Goal: Task Accomplishment & Management: Complete application form

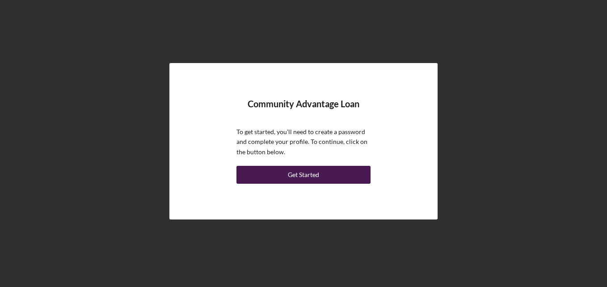
click at [316, 177] on div "Get Started" at bounding box center [303, 175] width 31 height 18
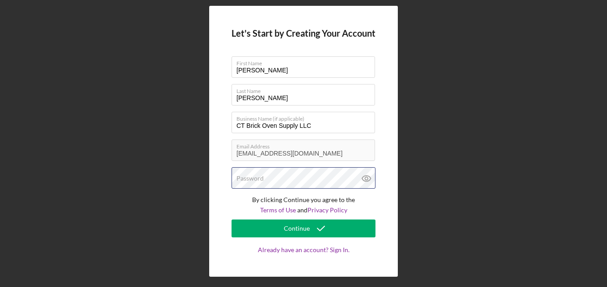
click at [316, 177] on div "Password" at bounding box center [304, 178] width 144 height 22
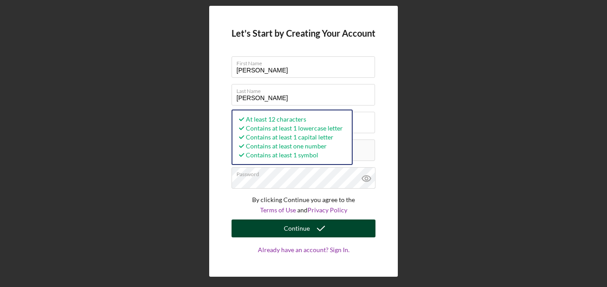
click at [345, 226] on button "Continue" at bounding box center [304, 228] width 144 height 18
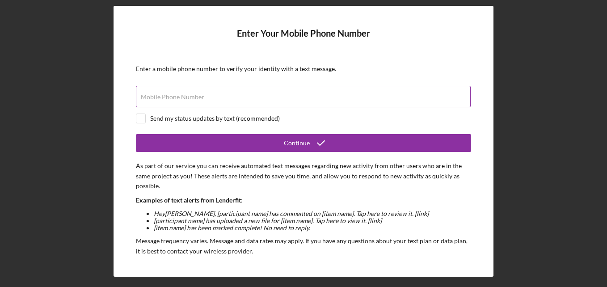
click at [294, 99] on input "Mobile Phone Number" at bounding box center [303, 96] width 335 height 21
type input "[PHONE_NUMBER]"
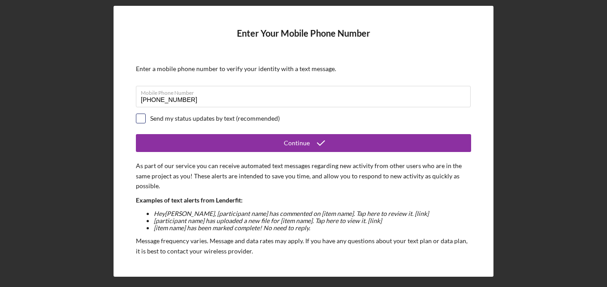
click at [142, 116] on input "checkbox" at bounding box center [140, 118] width 9 height 9
checkbox input "true"
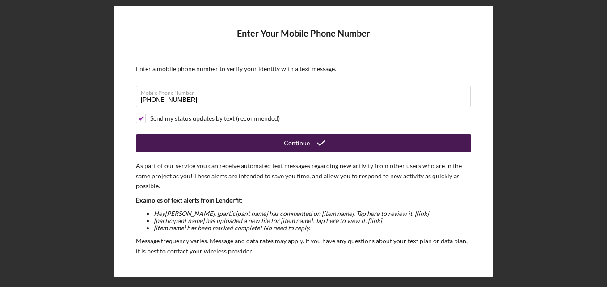
click at [237, 144] on button "Continue" at bounding box center [303, 143] width 335 height 18
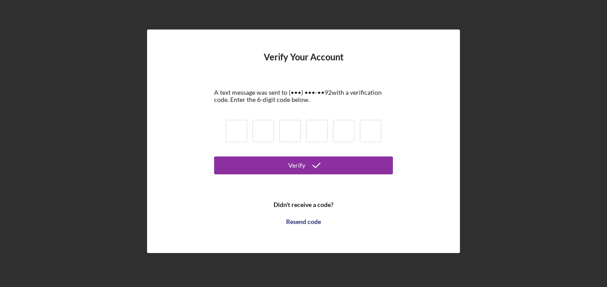
click at [241, 132] on input at bounding box center [236, 131] width 21 height 22
type input "8"
type input "7"
type input "9"
type input "3"
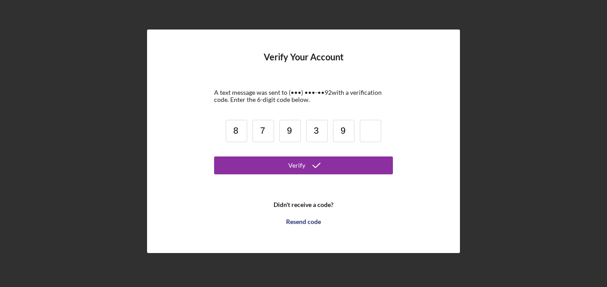
type input "9"
click at [214, 156] on button "Verify" at bounding box center [303, 165] width 179 height 18
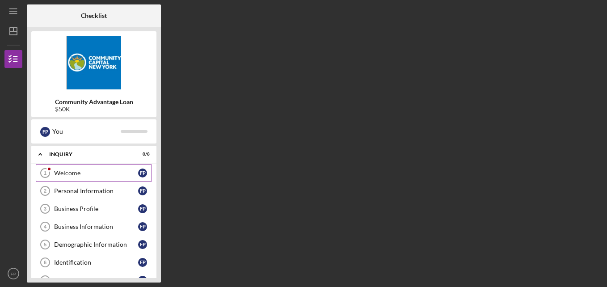
click at [104, 172] on div "Welcome" at bounding box center [96, 172] width 84 height 7
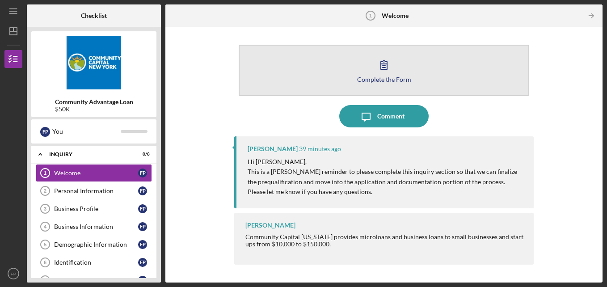
click at [388, 70] on icon "button" at bounding box center [384, 65] width 22 height 22
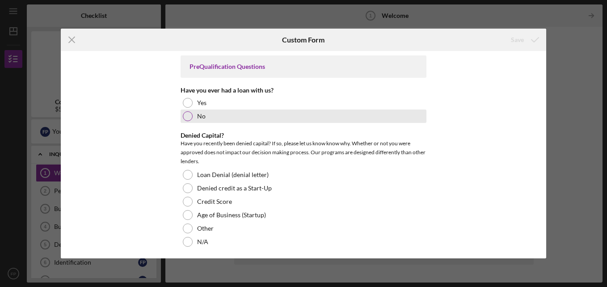
click at [185, 117] on div at bounding box center [188, 116] width 10 height 10
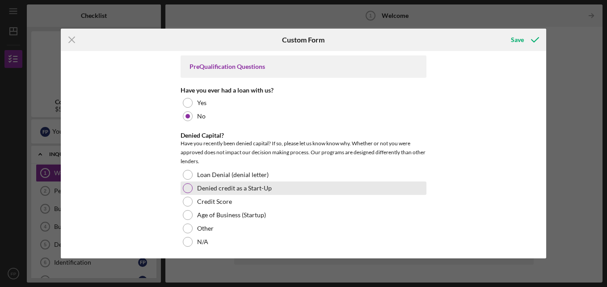
click at [295, 181] on div "Denied credit as a Start-Up" at bounding box center [304, 187] width 246 height 13
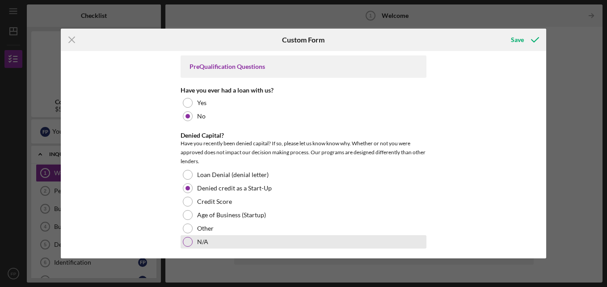
click at [187, 241] on div at bounding box center [188, 242] width 10 height 10
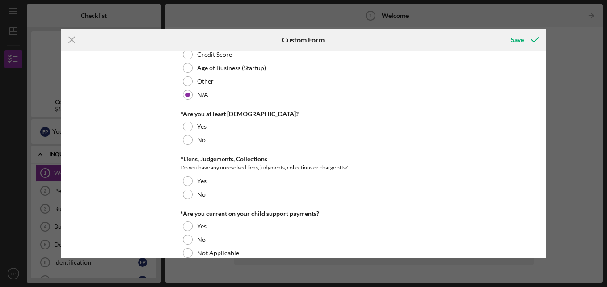
scroll to position [152, 0]
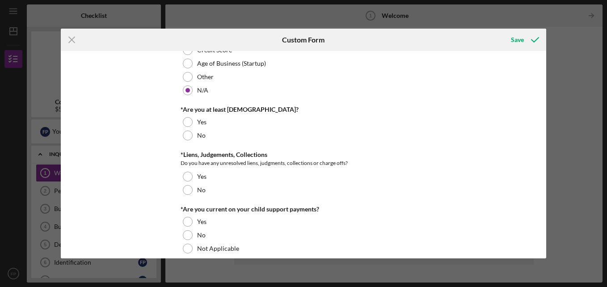
click at [550, 157] on div "Icon/Menu Close Custom Form Save PreQualification Questions Have you ever had a…" at bounding box center [303, 143] width 607 height 287
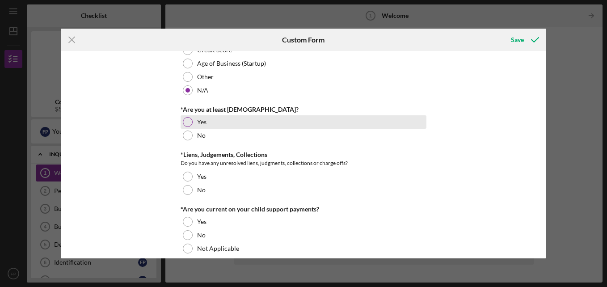
click at [191, 121] on div "Yes" at bounding box center [304, 121] width 246 height 13
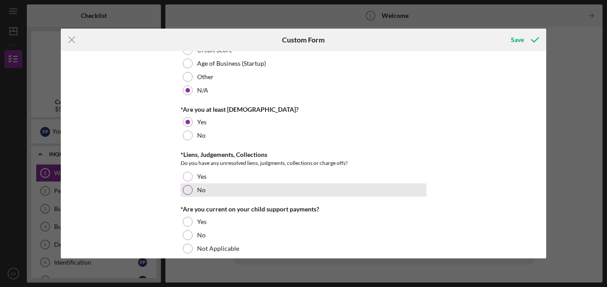
click at [189, 184] on div "No" at bounding box center [304, 189] width 246 height 13
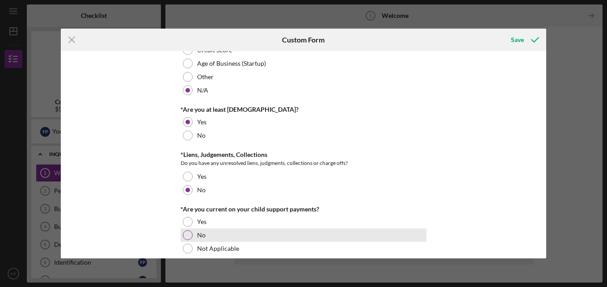
click at [186, 236] on div at bounding box center [188, 235] width 10 height 10
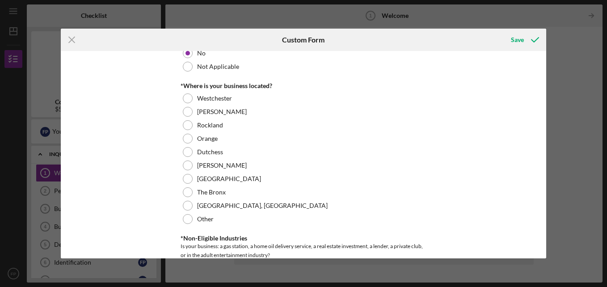
scroll to position [335, 0]
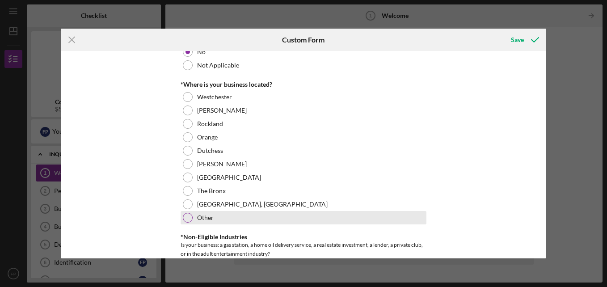
click at [190, 219] on div at bounding box center [188, 218] width 10 height 10
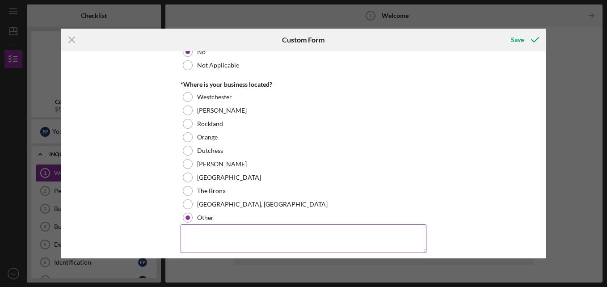
click at [203, 233] on textarea at bounding box center [304, 238] width 246 height 29
type textarea "hartford ct"
click at [529, 206] on div "PreQualification Questions Have you ever had a loan with us? Yes No Denied Capi…" at bounding box center [303, 154] width 485 height 207
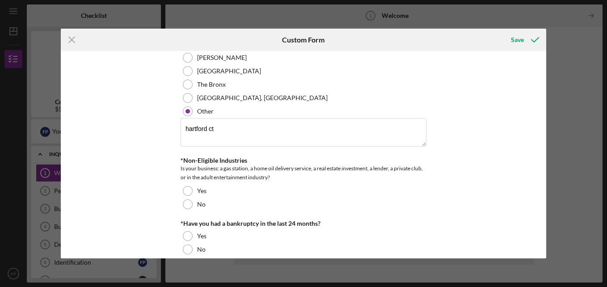
scroll to position [446, 0]
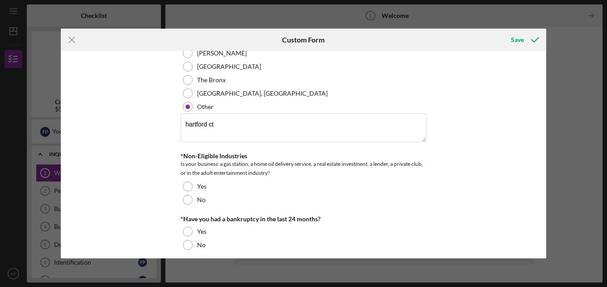
click at [324, 176] on div "Is your business: a gas station, a home oil delivery service, a real estate inv…" at bounding box center [304, 169] width 246 height 18
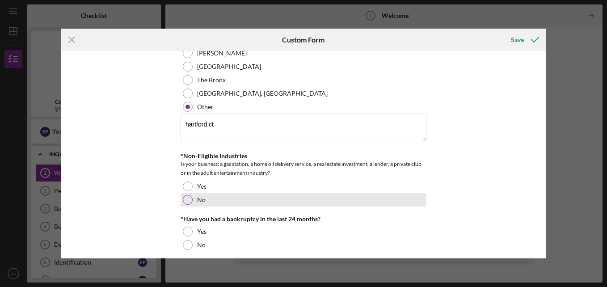
click at [187, 199] on div at bounding box center [188, 200] width 10 height 10
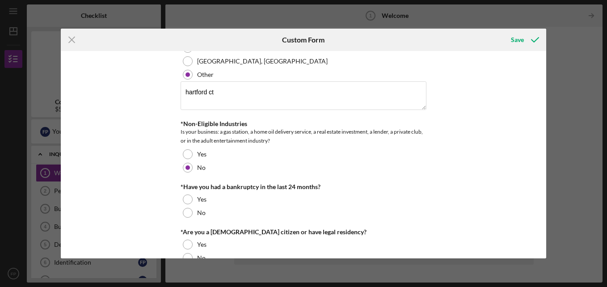
scroll to position [497, 0]
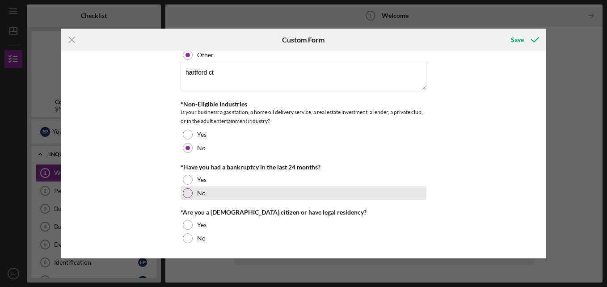
click at [188, 193] on div at bounding box center [188, 193] width 10 height 10
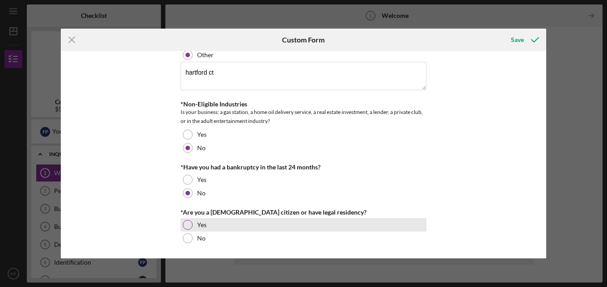
click at [186, 224] on div at bounding box center [188, 225] width 10 height 10
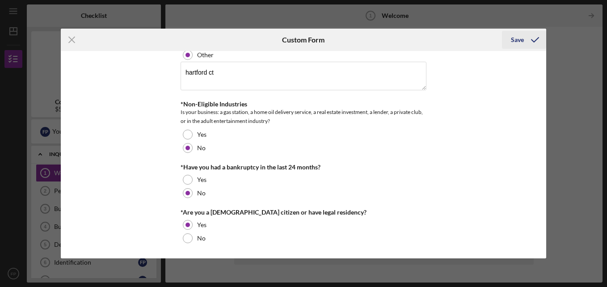
click at [522, 41] on div "Save" at bounding box center [517, 40] width 13 height 18
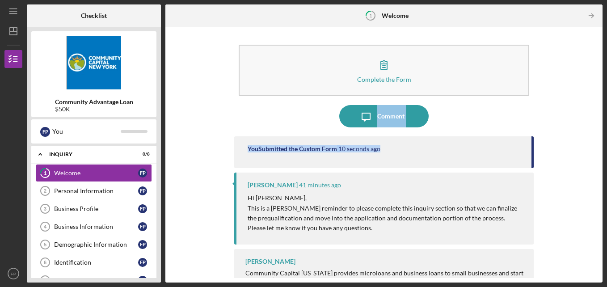
drag, startPoint x: 601, startPoint y: 87, endPoint x: 593, endPoint y: 136, distance: 49.4
click at [593, 136] on div "Complete the Form Form Icon/Message Comment You Submitted the Custom Form 10 se…" at bounding box center [383, 155] width 437 height 256
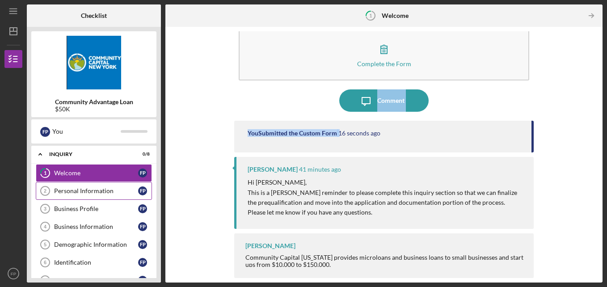
click at [108, 189] on div "Personal Information" at bounding box center [96, 190] width 84 height 7
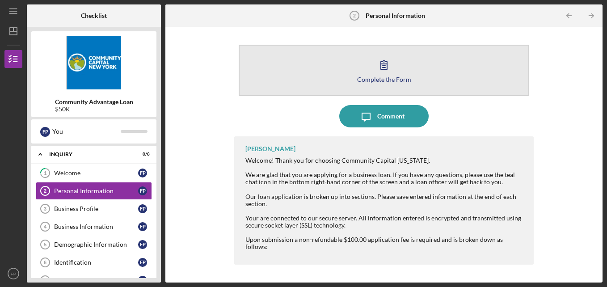
click at [387, 65] on icon "button" at bounding box center [384, 65] width 6 height 8
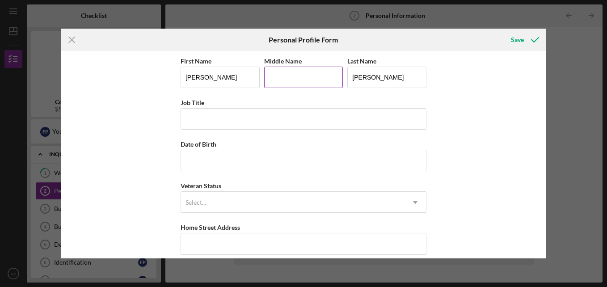
click at [285, 84] on input "Middle Name" at bounding box center [303, 77] width 79 height 21
type input "r"
click at [215, 118] on input "Job Title" at bounding box center [304, 118] width 246 height 21
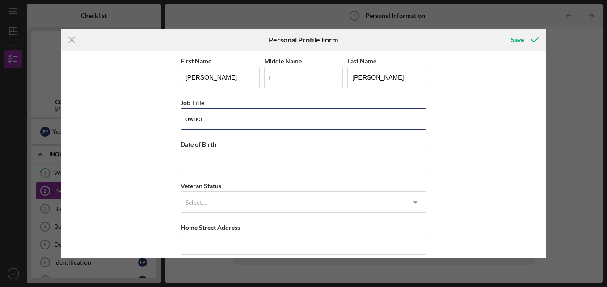
type input "owner"
click at [194, 156] on input "Date of Birth" at bounding box center [304, 160] width 246 height 21
type input "[DATE]"
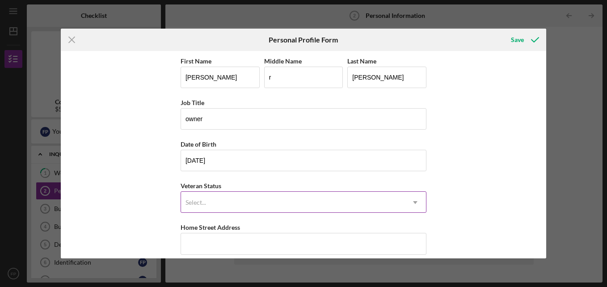
click at [413, 204] on icon "Icon/Dropdown Arrow" at bounding box center [414, 202] width 21 height 21
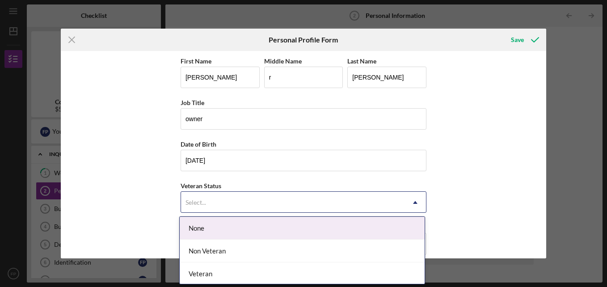
click at [238, 217] on div "None" at bounding box center [302, 228] width 245 height 23
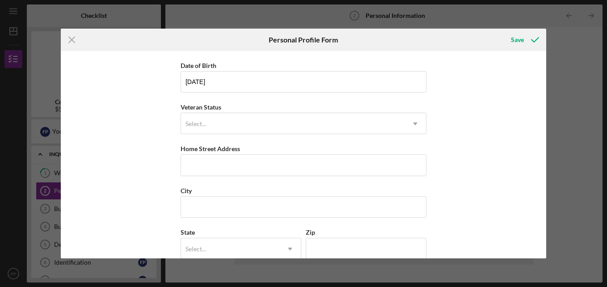
scroll to position [80, 0]
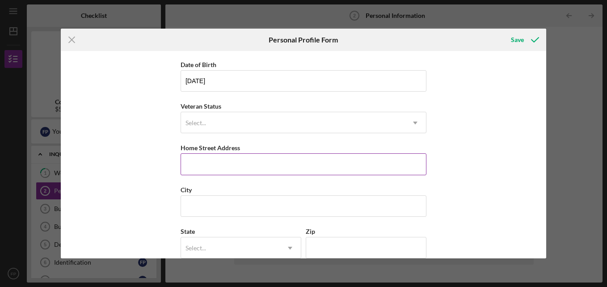
click at [338, 163] on input "Home Street Address" at bounding box center [304, 163] width 246 height 21
type input "[STREET_ADDRESS]"
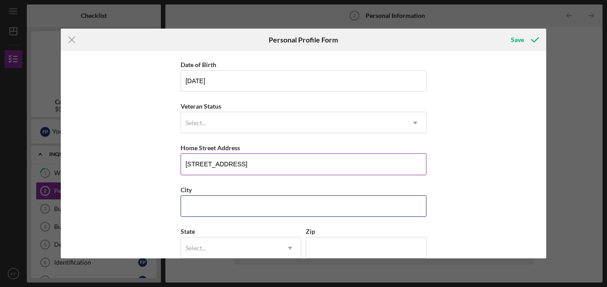
type input "CT"
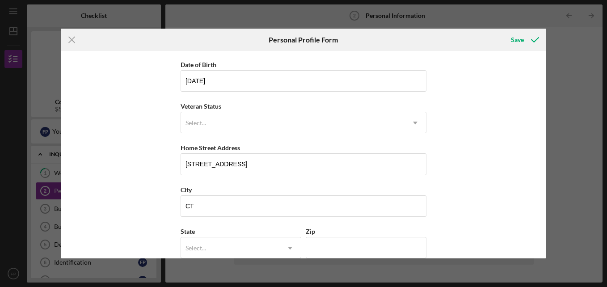
scroll to position [135, 0]
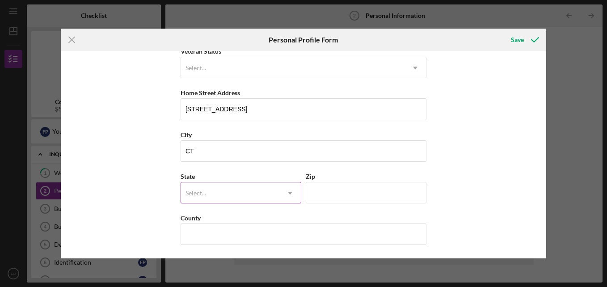
click at [289, 195] on icon "Icon/Dropdown Arrow" at bounding box center [289, 192] width 21 height 21
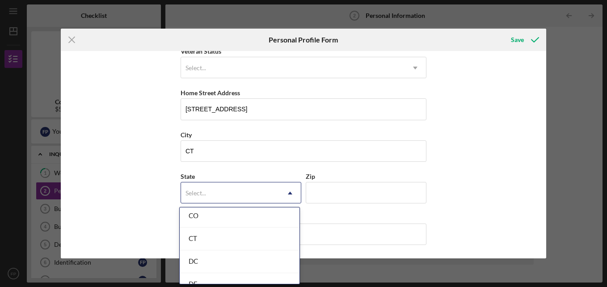
scroll to position [307, 0]
click at [264, 214] on div "CT" at bounding box center [240, 208] width 120 height 23
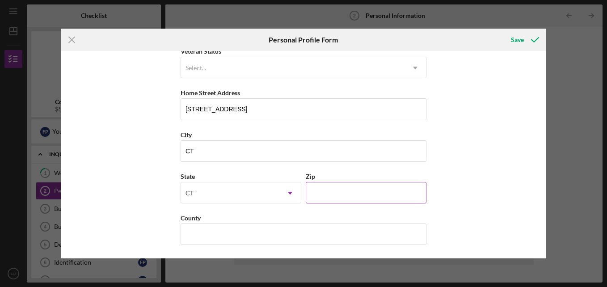
click at [320, 195] on input "Zip" at bounding box center [366, 192] width 121 height 21
type input "06074"
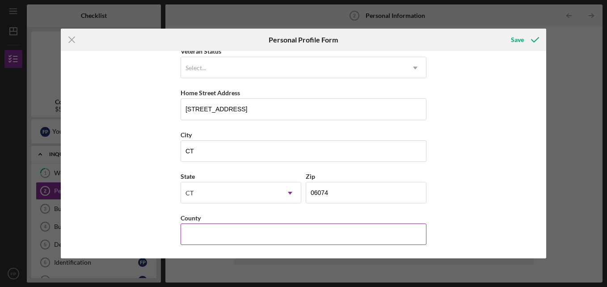
click at [232, 242] on input "County" at bounding box center [304, 233] width 246 height 21
click at [203, 236] on input "County" at bounding box center [304, 233] width 246 height 21
type input "[GEOGRAPHIC_DATA]"
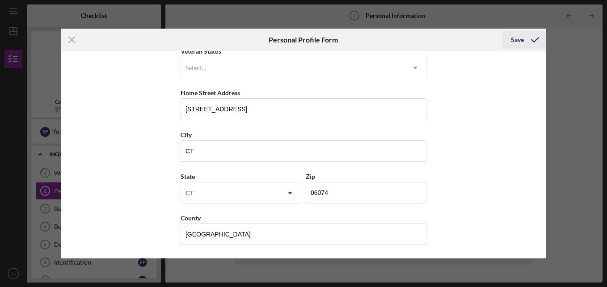
click at [520, 40] on div "Save" at bounding box center [517, 40] width 13 height 18
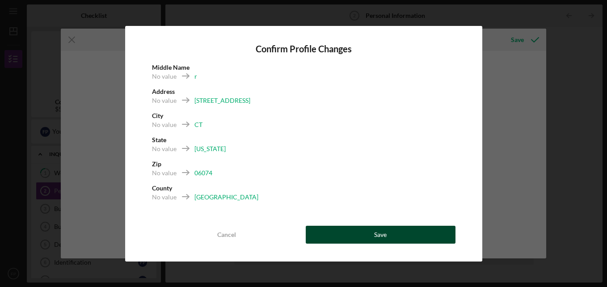
click at [401, 233] on button "Save" at bounding box center [381, 235] width 150 height 18
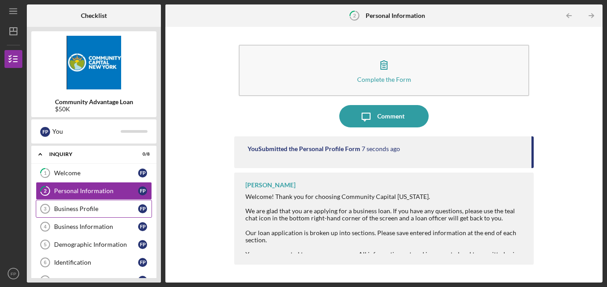
click at [105, 213] on link "Business Profile 3 Business Profile F P" at bounding box center [94, 209] width 116 height 18
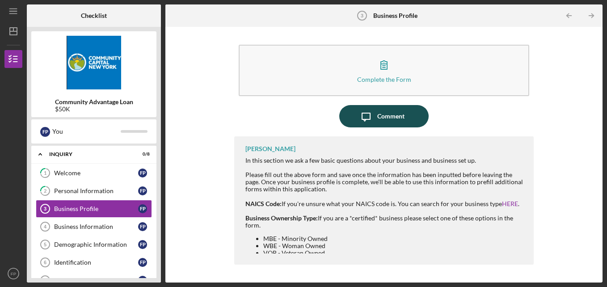
click at [388, 118] on div "Comment" at bounding box center [390, 116] width 27 height 22
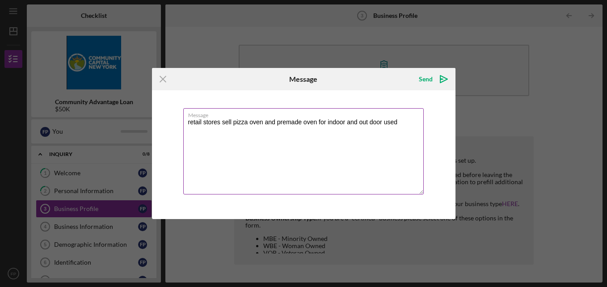
click at [221, 121] on textarea "retail stores sell pizza oven and premade oven for indoor and out door used" at bounding box center [303, 151] width 240 height 86
click at [284, 119] on textarea "retail stores online sell pizza oven and premade oven for indoor and out door u…" at bounding box center [303, 151] width 240 height 86
click at [298, 122] on textarea "retail stores online sell pizza oven and premade oven for indoor and out door u…" at bounding box center [303, 151] width 240 height 86
click at [279, 123] on textarea "retail stores online sell premade oven for indoor and out door used" at bounding box center [303, 151] width 240 height 86
click at [394, 122] on textarea "retail stores online sell premade pizza oven for indoor and outdoor used" at bounding box center [303, 151] width 240 height 86
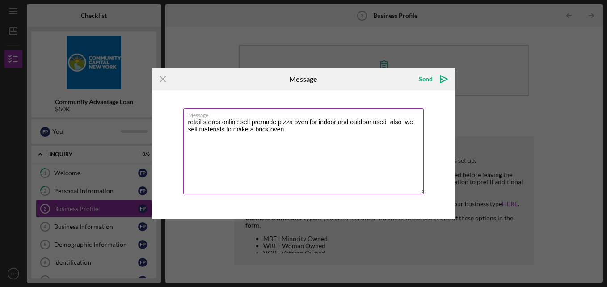
click at [295, 132] on textarea "retail stores online sell premade pizza oven for indoor and outdoor used also w…" at bounding box center [303, 151] width 240 height 86
drag, startPoint x: 328, startPoint y: 129, endPoint x: 310, endPoint y: 170, distance: 44.4
click at [310, 170] on textarea "retail stores online sell premade pizza oven for indoor and outdoor used also w…" at bounding box center [303, 151] width 240 height 86
click at [339, 131] on textarea "retail stores online sell premade pizza oven for indoor and outdoor used also w…" at bounding box center [303, 151] width 240 height 86
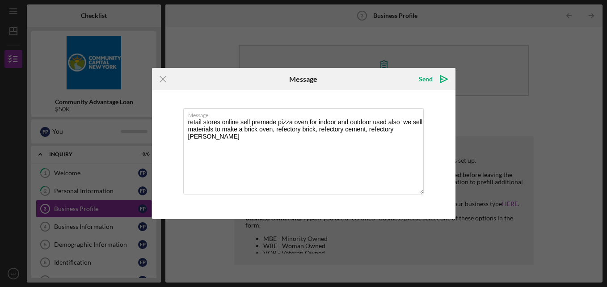
drag, startPoint x: 400, startPoint y: 129, endPoint x: 477, endPoint y: 137, distance: 78.1
click at [477, 137] on div "Icon/Menu Close Message Send Icon/icon-invite-send Message retail stores online…" at bounding box center [303, 143] width 607 height 287
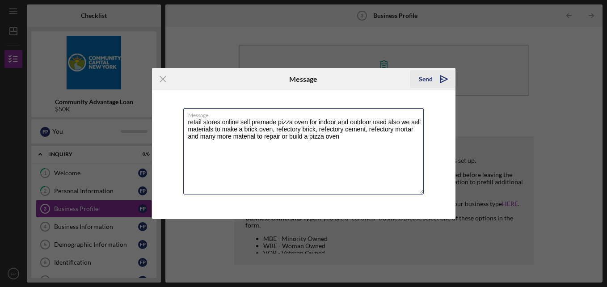
type textarea "retail stores online sell premade pizza oven for indoor and outdoor used also w…"
click at [423, 76] on div "Send" at bounding box center [426, 79] width 14 height 18
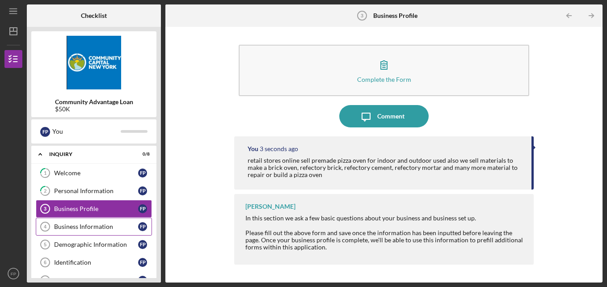
click at [120, 225] on div "Business Information" at bounding box center [96, 226] width 84 height 7
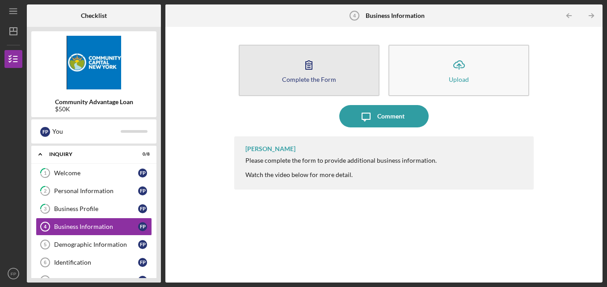
click at [328, 71] on button "Complete the Form Form" at bounding box center [309, 70] width 141 height 51
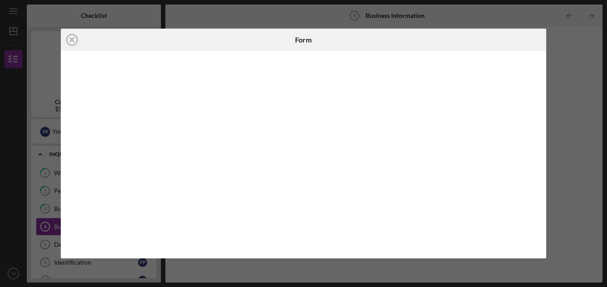
drag, startPoint x: 539, startPoint y: 175, endPoint x: 542, endPoint y: 199, distance: 24.3
click at [542, 199] on div at bounding box center [303, 154] width 485 height 207
click at [543, 186] on div at bounding box center [303, 154] width 485 height 207
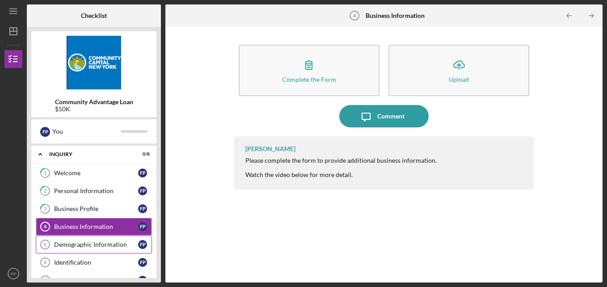
click at [99, 245] on div "Demographic Information" at bounding box center [96, 244] width 84 height 7
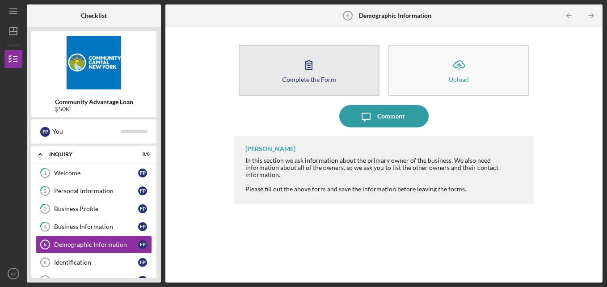
click at [323, 80] on div "Complete the Form" at bounding box center [309, 79] width 54 height 7
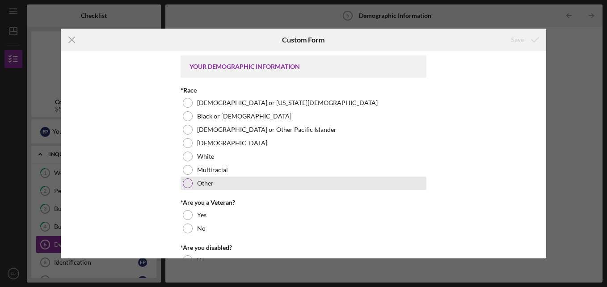
click at [189, 186] on div at bounding box center [188, 183] width 10 height 10
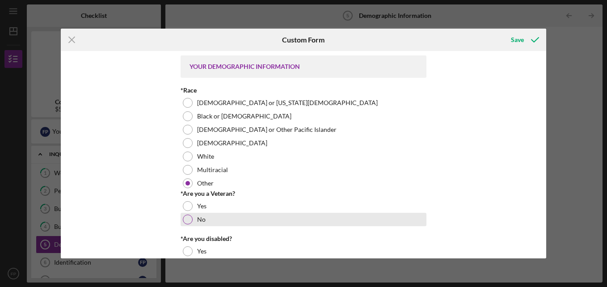
click at [190, 218] on div at bounding box center [188, 220] width 10 height 10
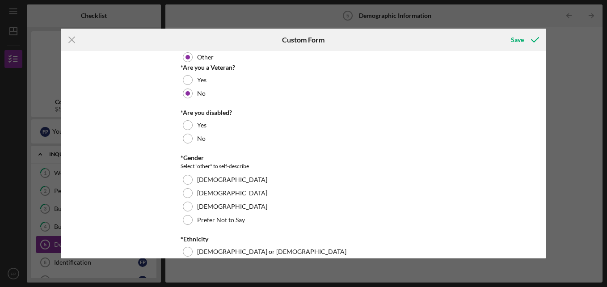
scroll to position [129, 0]
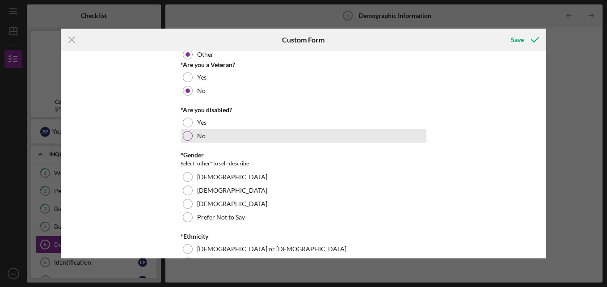
click at [187, 136] on div at bounding box center [188, 136] width 10 height 10
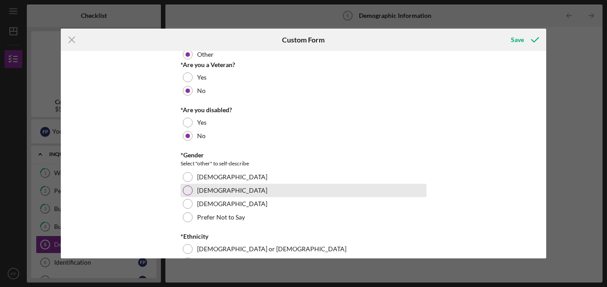
click at [187, 186] on div at bounding box center [188, 190] width 10 height 10
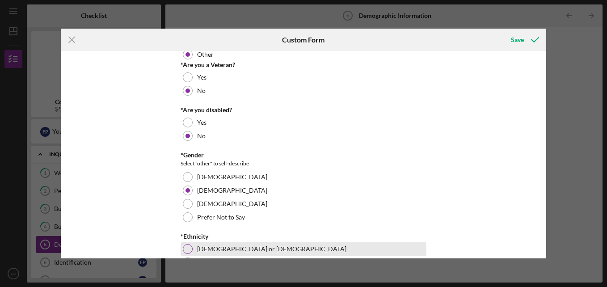
click at [181, 245] on div "[DEMOGRAPHIC_DATA] or [DEMOGRAPHIC_DATA]" at bounding box center [304, 248] width 246 height 13
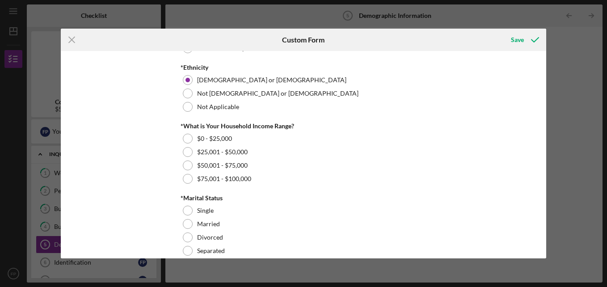
scroll to position [296, 0]
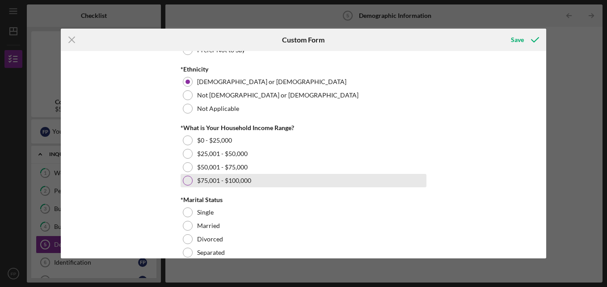
click at [187, 177] on div at bounding box center [188, 181] width 10 height 10
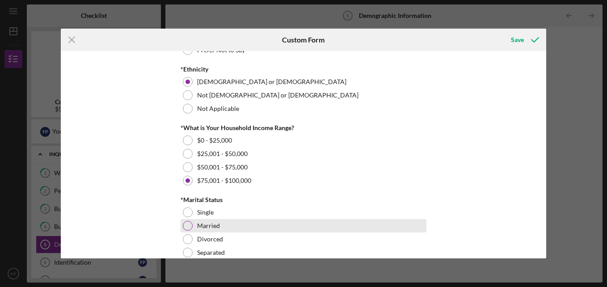
click at [190, 226] on div at bounding box center [188, 226] width 10 height 10
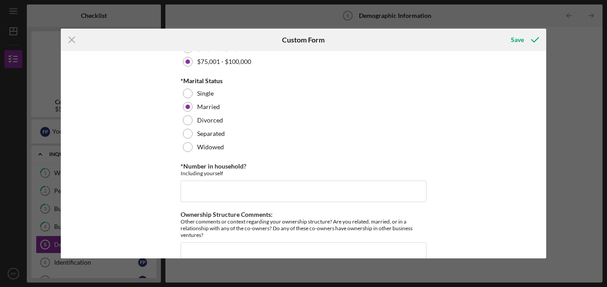
scroll to position [416, 0]
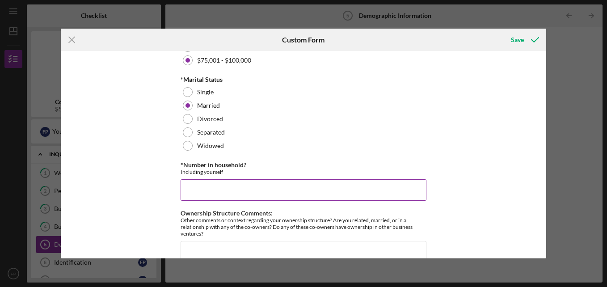
click at [320, 183] on input "*Number in household?" at bounding box center [304, 189] width 246 height 21
type input "3"
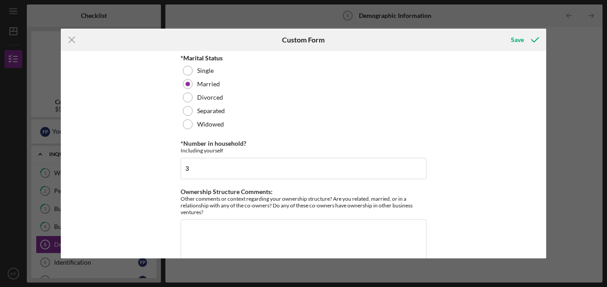
scroll to position [456, 0]
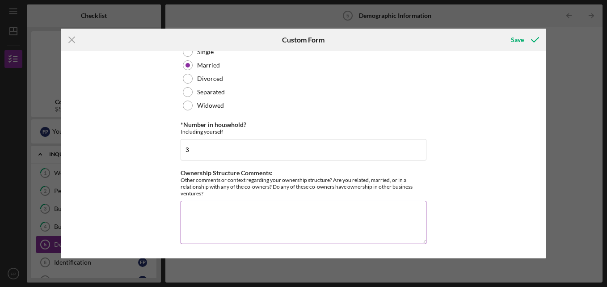
click at [330, 220] on textarea "Ownership Structure Comments:" at bounding box center [304, 222] width 246 height 43
type textarea "no"
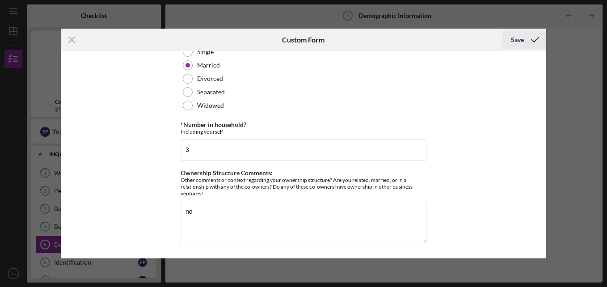
click at [522, 38] on div "Save" at bounding box center [517, 40] width 13 height 18
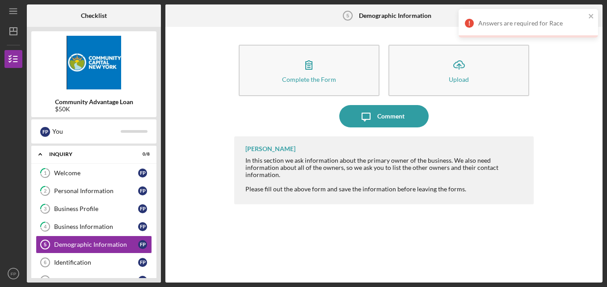
click at [530, 26] on div "Answers are required for Race" at bounding box center [531, 23] width 107 height 7
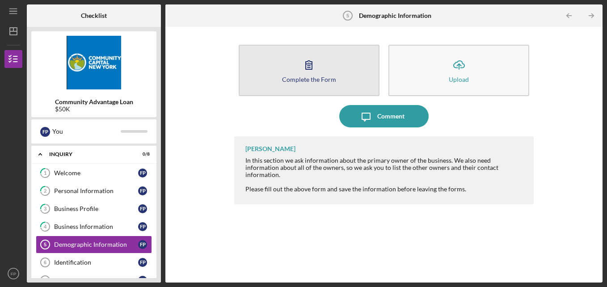
click at [341, 73] on button "Complete the Form Form" at bounding box center [309, 70] width 141 height 51
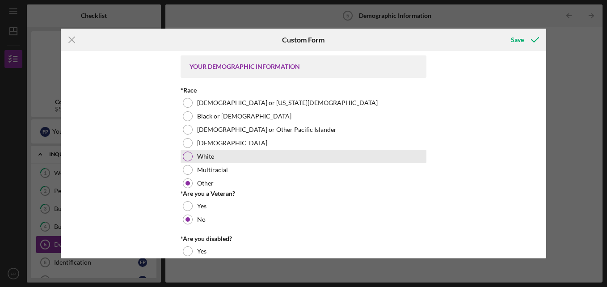
click at [189, 155] on div at bounding box center [188, 157] width 10 height 10
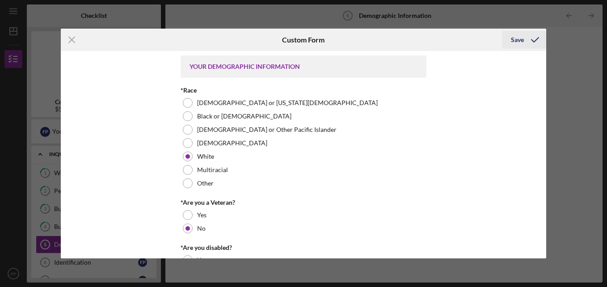
click at [516, 42] on div "Save" at bounding box center [517, 40] width 13 height 18
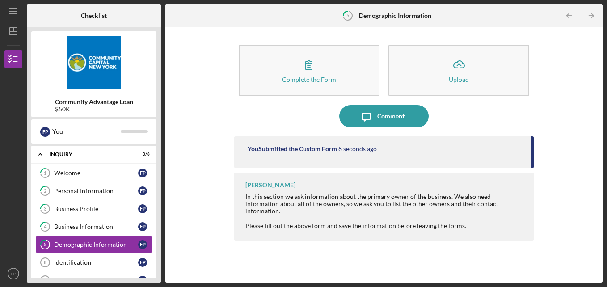
drag, startPoint x: 160, startPoint y: 175, endPoint x: 162, endPoint y: 197, distance: 22.0
click at [162, 197] on div "Checklist Community Advantage Loan $50K F P You Icon/Expander Inquiry 0 / 8 1 W…" at bounding box center [315, 143] width 576 height 278
click at [51, 259] on icon "Identification 6" at bounding box center [45, 262] width 22 height 22
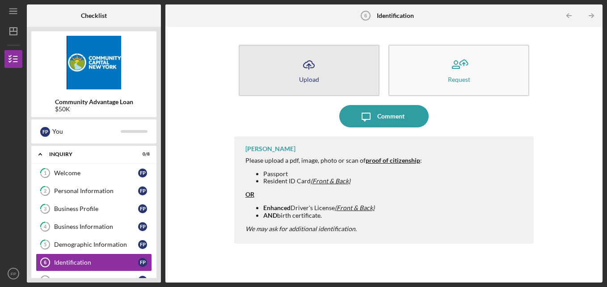
click at [320, 78] on button "Icon/Upload Upload" at bounding box center [309, 70] width 141 height 51
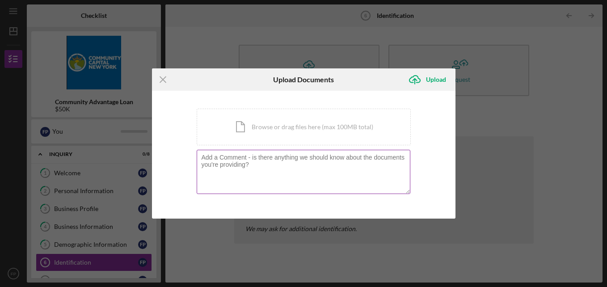
click at [278, 162] on textarea at bounding box center [304, 172] width 214 height 44
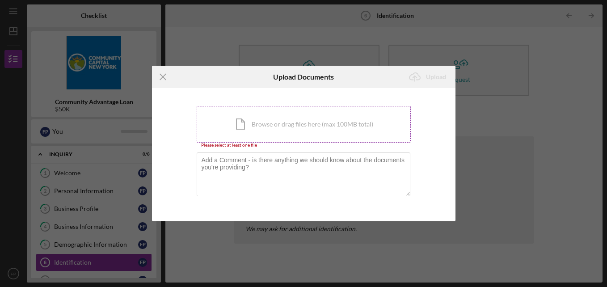
click at [280, 126] on div "Icon/Document Browse or drag files here (max 100MB total) Tap to choose files o…" at bounding box center [304, 124] width 214 height 37
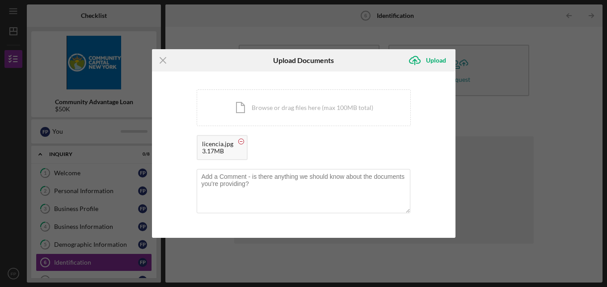
click at [240, 143] on circle at bounding box center [240, 141] width 5 height 5
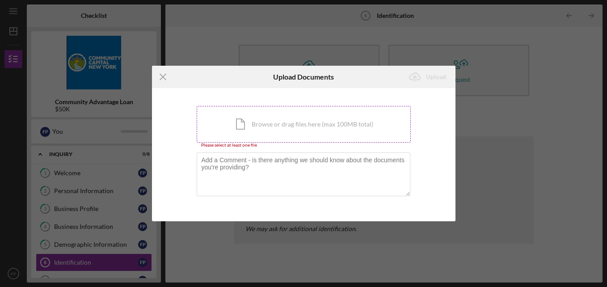
click at [267, 124] on div "Icon/Document Browse or drag files here (max 100MB total) Tap to choose files o…" at bounding box center [304, 124] width 214 height 37
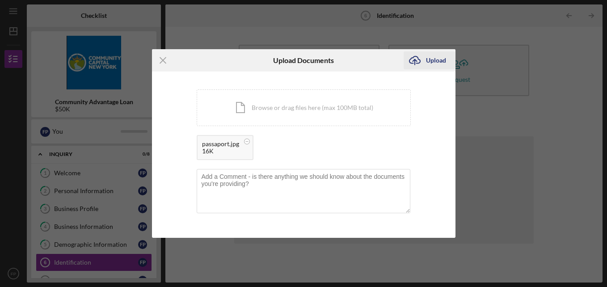
click at [440, 57] on div "Upload" at bounding box center [436, 60] width 20 height 18
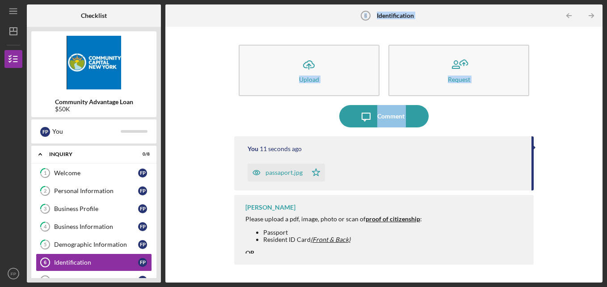
drag, startPoint x: 162, startPoint y: 131, endPoint x: 165, endPoint y: 150, distance: 19.4
click at [165, 150] on div "Checklist Community Advantage Loan $50K F P You Icon/Expander Inquiry 0 / 8 1 W…" at bounding box center [315, 143] width 576 height 278
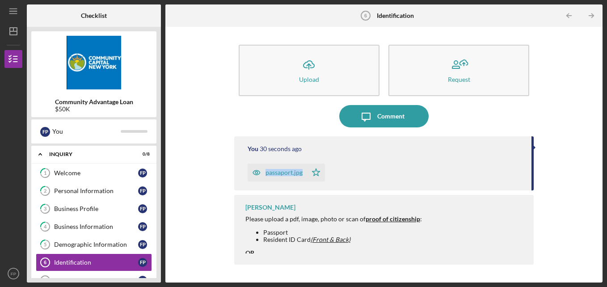
drag, startPoint x: 163, startPoint y: 166, endPoint x: 164, endPoint y: 199, distance: 33.5
click at [164, 199] on div "Checklist Community Advantage Loan $50K F P You Icon/Expander Inquiry 0 / 8 1 W…" at bounding box center [315, 143] width 576 height 278
click at [137, 275] on link "Credit Authorization and Fee 7 Credit Authorization and Fee F P" at bounding box center [94, 280] width 116 height 18
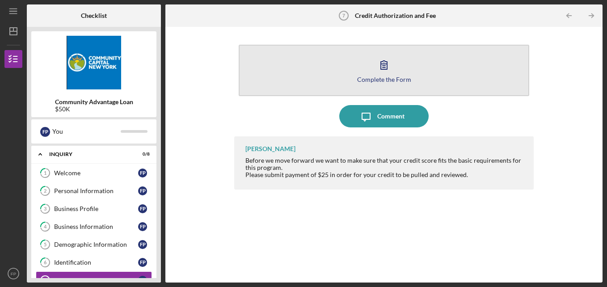
click at [382, 66] on icon "button" at bounding box center [384, 65] width 22 height 22
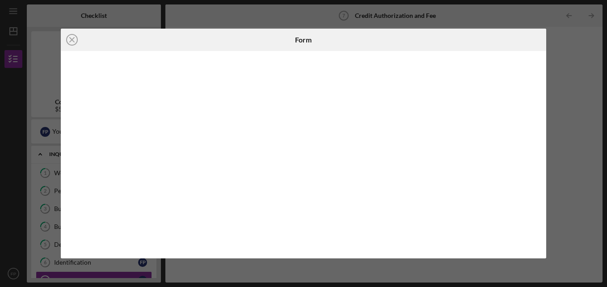
click at [322, 272] on div "Icon/Close Form" at bounding box center [303, 143] width 607 height 287
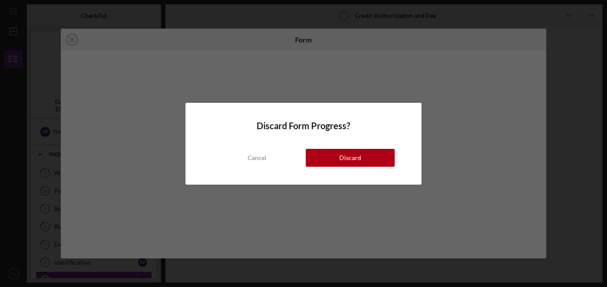
drag, startPoint x: 375, startPoint y: 113, endPoint x: 356, endPoint y: 125, distance: 22.3
click at [356, 125] on div "Discard Form Progress? Cancel Discard" at bounding box center [303, 144] width 236 height 82
click at [375, 154] on button "Discard" at bounding box center [350, 158] width 89 height 18
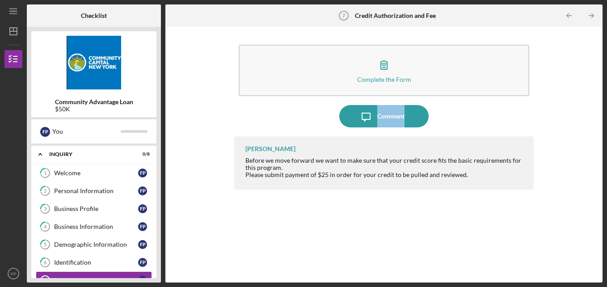
drag, startPoint x: 605, startPoint y: 82, endPoint x: 608, endPoint y: 118, distance: 36.8
click at [606, 118] on html "Icon/Menu Credit Authorization and Fee 7 Credit Authorization and Fee Checklist…" at bounding box center [303, 143] width 607 height 287
drag, startPoint x: 159, startPoint y: 153, endPoint x: 160, endPoint y: 175, distance: 22.4
click at [160, 175] on div "Community Advantage Loan $50K F P You Icon/Expander Inquiry 0 / 8 1 Welcome F P…" at bounding box center [94, 155] width 134 height 256
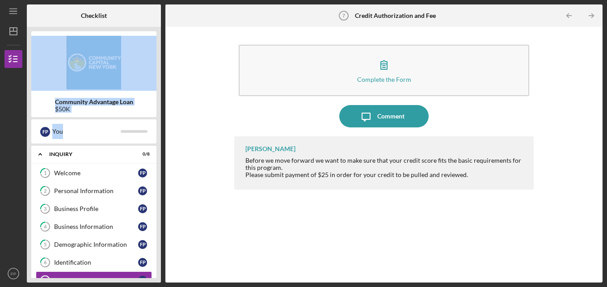
drag, startPoint x: 104, startPoint y: 131, endPoint x: 116, endPoint y: 82, distance: 49.8
click at [116, 82] on div "Community Advantage Loan $50K F P You Icon/Expander Inquiry 0 / 8 1 Welcome F P…" at bounding box center [94, 155] width 134 height 256
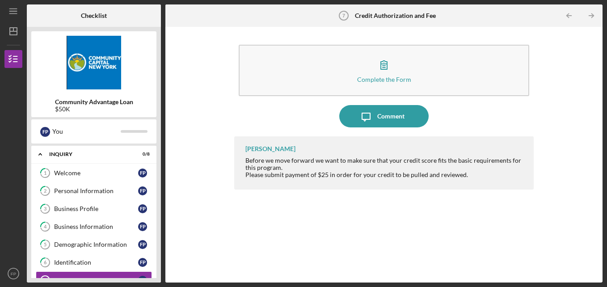
drag, startPoint x: 116, startPoint y: 82, endPoint x: 141, endPoint y: 55, distance: 37.3
click at [141, 55] on div "Community Advantage Loan $50K" at bounding box center [93, 74] width 125 height 86
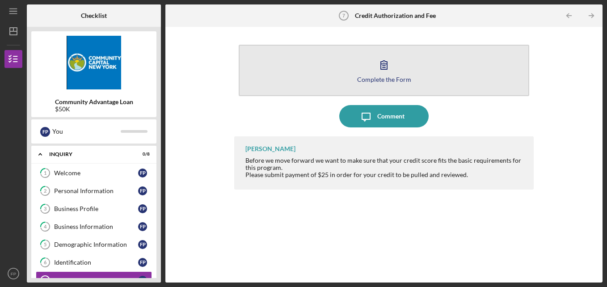
click at [385, 67] on icon "button" at bounding box center [384, 65] width 22 height 22
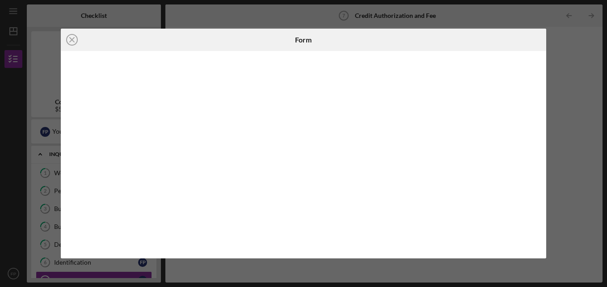
click at [584, 116] on div "Icon/Close Form" at bounding box center [303, 143] width 607 height 287
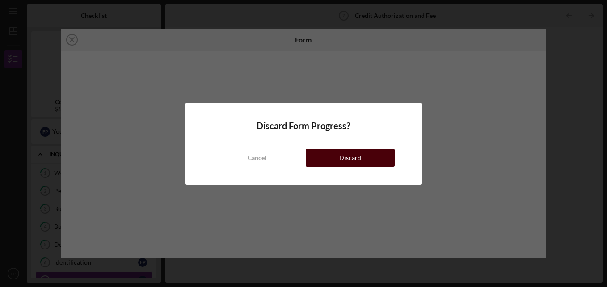
click at [345, 161] on div "Discard" at bounding box center [350, 158] width 22 height 18
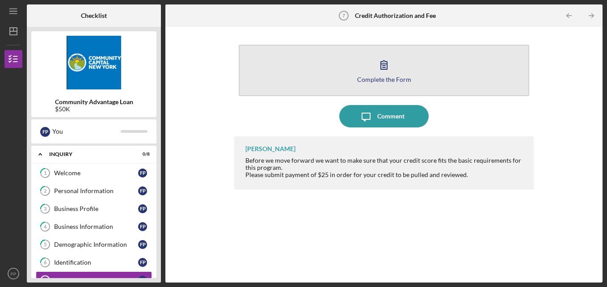
click at [370, 74] on button "Complete the Form Form" at bounding box center [384, 70] width 291 height 51
click at [373, 63] on button "Complete the Form Form" at bounding box center [384, 70] width 291 height 51
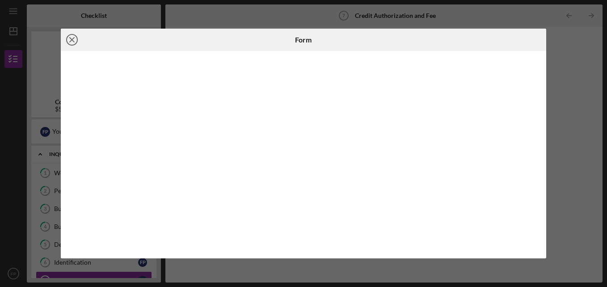
click at [74, 42] on line at bounding box center [72, 40] width 4 height 4
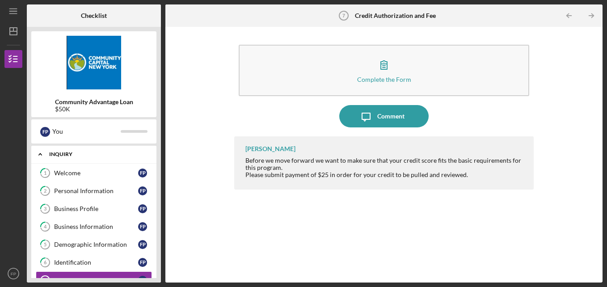
click at [42, 151] on icon "Icon/Expander" at bounding box center [40, 154] width 18 height 18
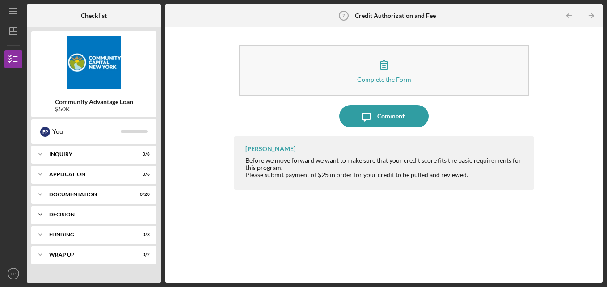
click at [79, 214] on div "Decision" at bounding box center [97, 214] width 96 height 5
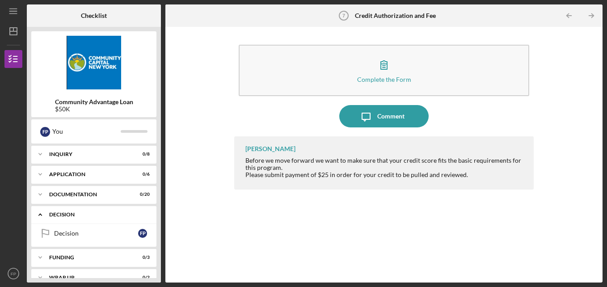
click at [79, 214] on div "Decision" at bounding box center [97, 214] width 96 height 5
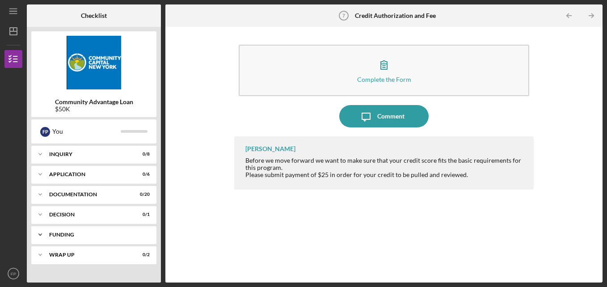
click at [67, 230] on div "Icon/Expander Funding 0 / 3" at bounding box center [93, 235] width 125 height 18
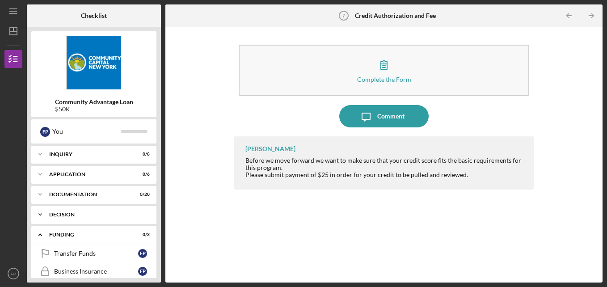
drag, startPoint x: 73, startPoint y: 249, endPoint x: 83, endPoint y: 221, distance: 29.8
click at [83, 221] on div "Icon/Expander Inquiry 0 / 8 Icon/Expander Application 0 / 6 Icon/Expander Docum…" at bounding box center [93, 212] width 125 height 132
click at [101, 159] on div "Icon/Expander Inquiry 0 / 8" at bounding box center [93, 154] width 125 height 18
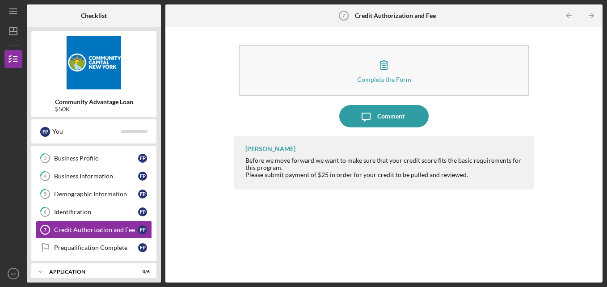
scroll to position [68, 0]
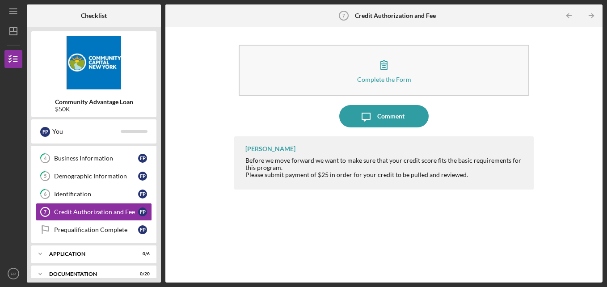
click at [101, 159] on div "Business Information" at bounding box center [96, 158] width 84 height 7
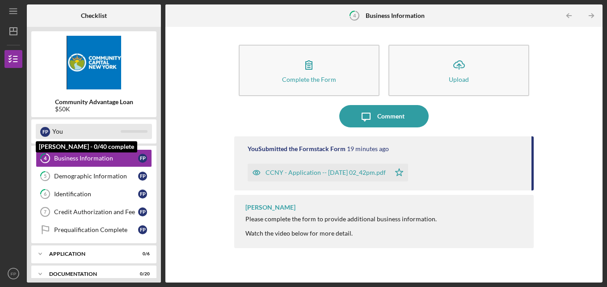
click at [46, 131] on div "F P" at bounding box center [45, 132] width 10 height 10
click at [81, 137] on div "You" at bounding box center [86, 131] width 68 height 15
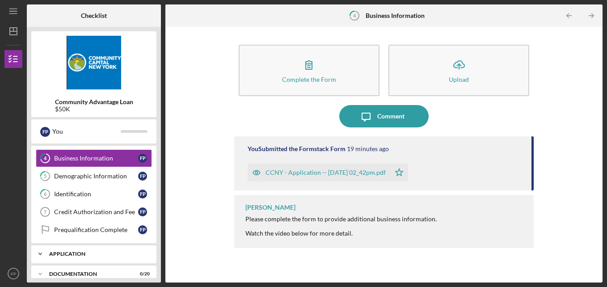
click at [61, 256] on div "Application" at bounding box center [97, 253] width 96 height 5
click at [43, 252] on icon "Icon/Expander" at bounding box center [40, 254] width 18 height 18
click at [80, 234] on link "Prequalification Complete Prequalification Complete F P" at bounding box center [94, 230] width 116 height 18
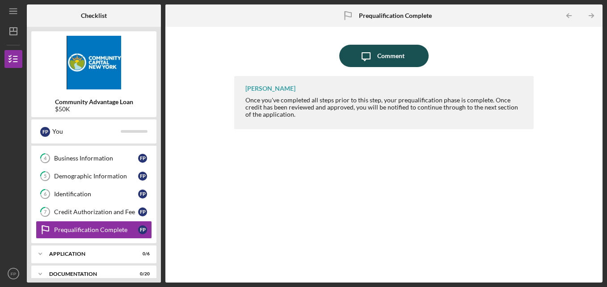
click at [409, 52] on button "Icon/Message Comment" at bounding box center [383, 56] width 89 height 22
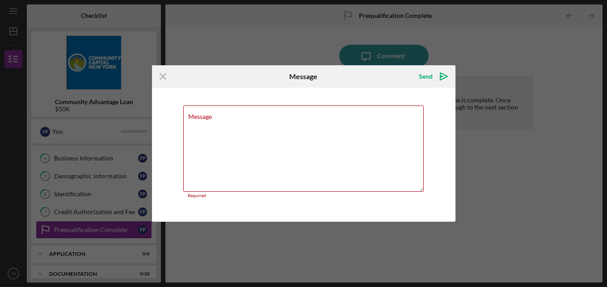
click at [465, 41] on div "Icon/Menu Close Message Send Icon/icon-invite-send Message Required Cancel Send…" at bounding box center [303, 143] width 607 height 287
click at [164, 78] on line at bounding box center [163, 77] width 6 height 6
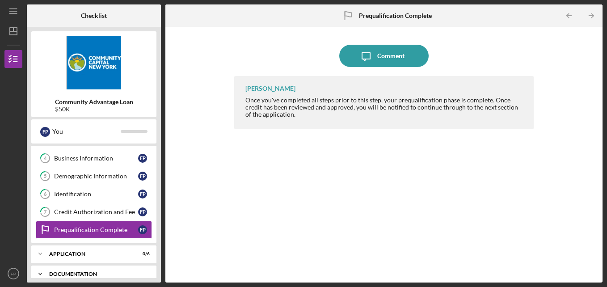
click at [99, 270] on div "Icon/Expander Documentation 0 / 20" at bounding box center [93, 274] width 125 height 18
click at [94, 271] on div "Icon/Expander Documentation 0 / 20" at bounding box center [93, 274] width 125 height 18
drag, startPoint x: 94, startPoint y: 271, endPoint x: 70, endPoint y: 131, distance: 141.9
click at [70, 131] on div "You" at bounding box center [86, 131] width 68 height 15
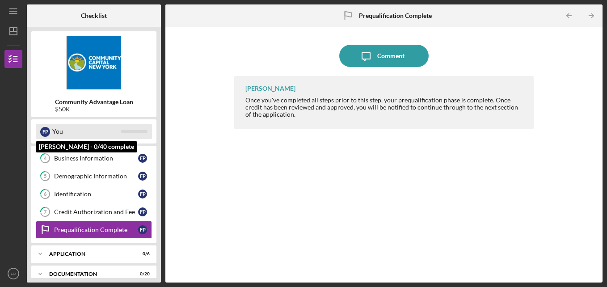
click at [124, 135] on div "F P You" at bounding box center [94, 131] width 116 height 15
click at [44, 130] on div "F P" at bounding box center [45, 132] width 10 height 10
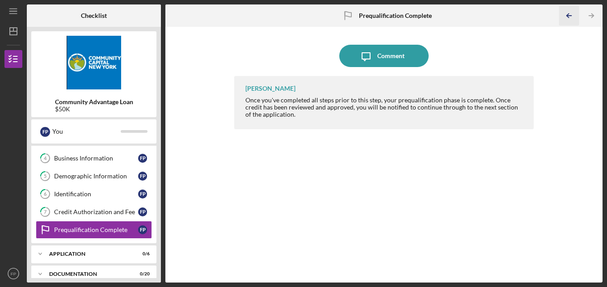
click at [574, 14] on icon "Icon/Table Pagination Arrow" at bounding box center [569, 16] width 20 height 20
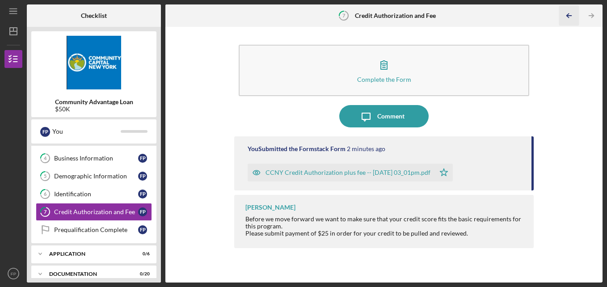
click at [574, 14] on icon "Icon/Table Pagination Arrow" at bounding box center [569, 16] width 20 height 20
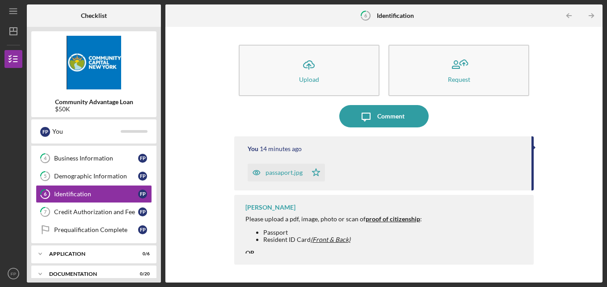
click at [574, 14] on icon "Icon/Table Pagination Arrow" at bounding box center [569, 16] width 20 height 20
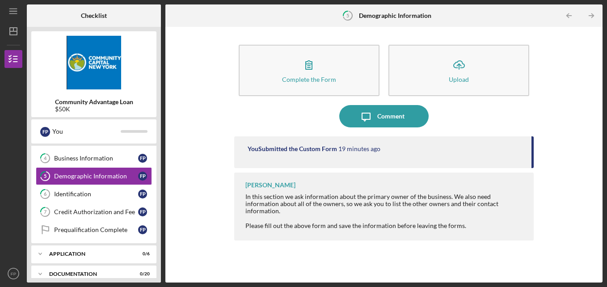
click at [574, 14] on icon "Icon/Table Pagination Arrow" at bounding box center [569, 16] width 20 height 20
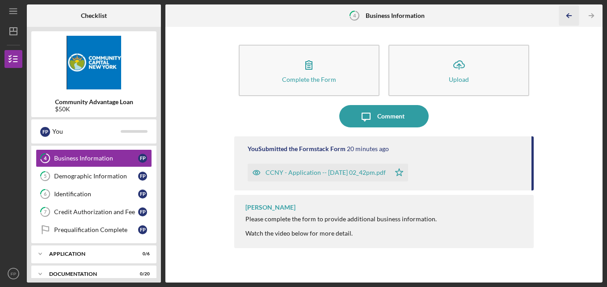
click at [574, 14] on icon "Icon/Table Pagination Arrow" at bounding box center [569, 16] width 20 height 20
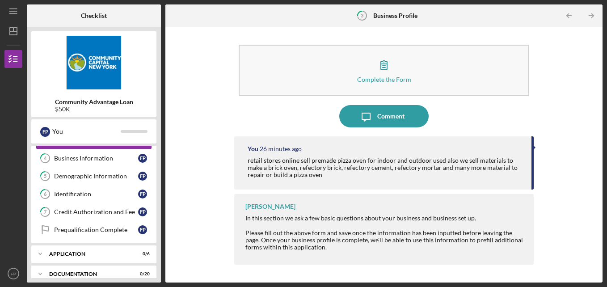
click at [574, 14] on icon "Icon/Table Pagination Arrow" at bounding box center [569, 16] width 20 height 20
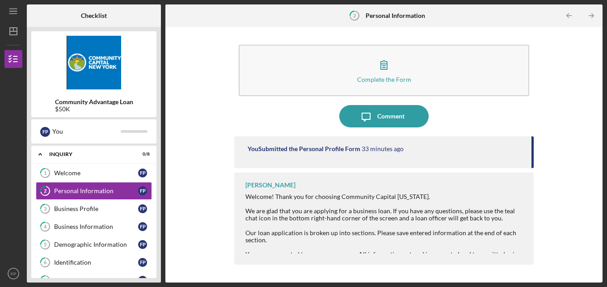
click at [574, 14] on icon "Icon/Table Pagination Arrow" at bounding box center [569, 16] width 20 height 20
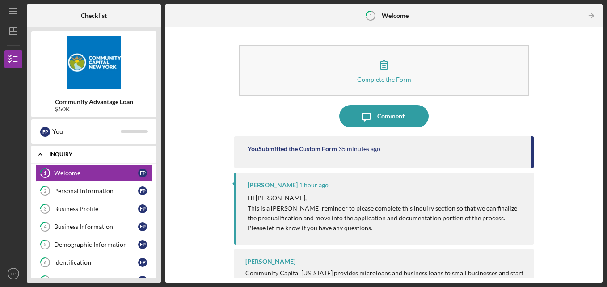
click at [42, 154] on icon "Icon/Expander" at bounding box center [40, 154] width 18 height 18
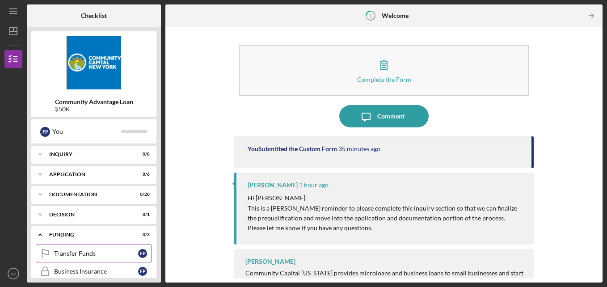
click at [71, 254] on div "Transfer Funds" at bounding box center [96, 253] width 84 height 7
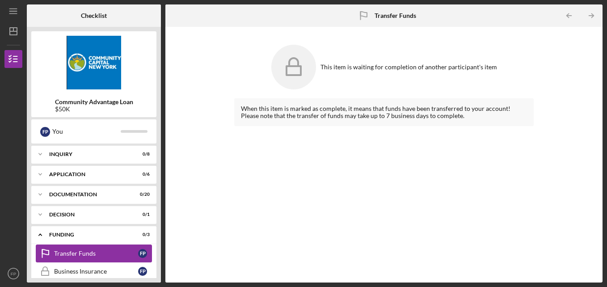
click at [71, 254] on div "Transfer Funds" at bounding box center [96, 253] width 84 height 7
click at [63, 270] on div "Business Insurance" at bounding box center [96, 271] width 84 height 7
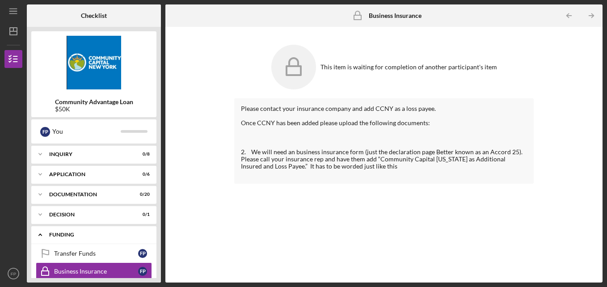
click at [42, 234] on icon "Icon/Expander" at bounding box center [40, 235] width 18 height 18
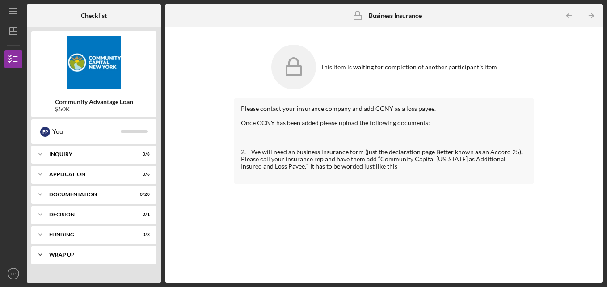
click at [55, 253] on div "Wrap up" at bounding box center [97, 254] width 96 height 5
click at [71, 213] on div "Decision" at bounding box center [97, 214] width 96 height 5
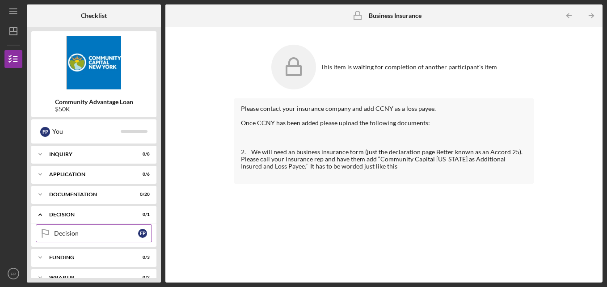
click at [62, 230] on div "Decision" at bounding box center [96, 233] width 84 height 7
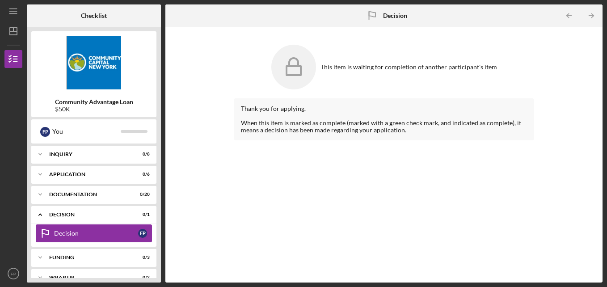
click at [62, 230] on div "Decision" at bounding box center [96, 233] width 84 height 7
click at [37, 219] on icon "Icon/Expander" at bounding box center [40, 215] width 18 height 18
